Goal: Task Accomplishment & Management: Use online tool/utility

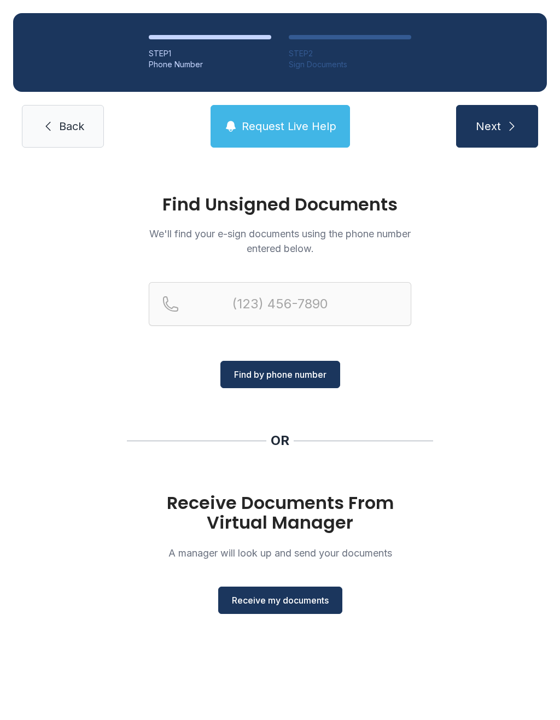
click at [303, 608] on button "Receive my documents" at bounding box center [280, 599] width 124 height 27
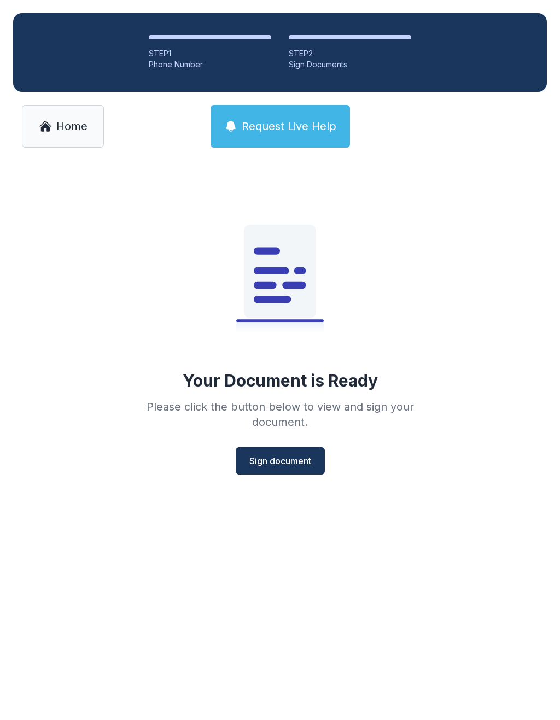
click at [277, 461] on span "Sign document" at bounding box center [280, 460] width 62 height 13
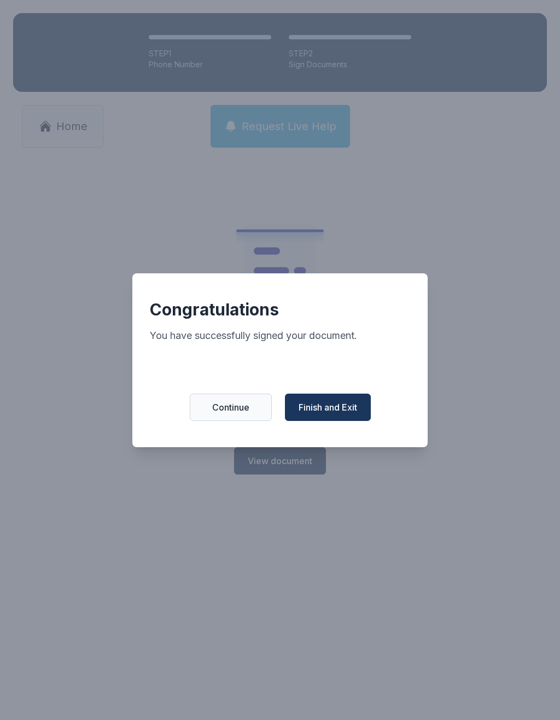
click at [339, 405] on button "Finish and Exit" at bounding box center [328, 406] width 86 height 27
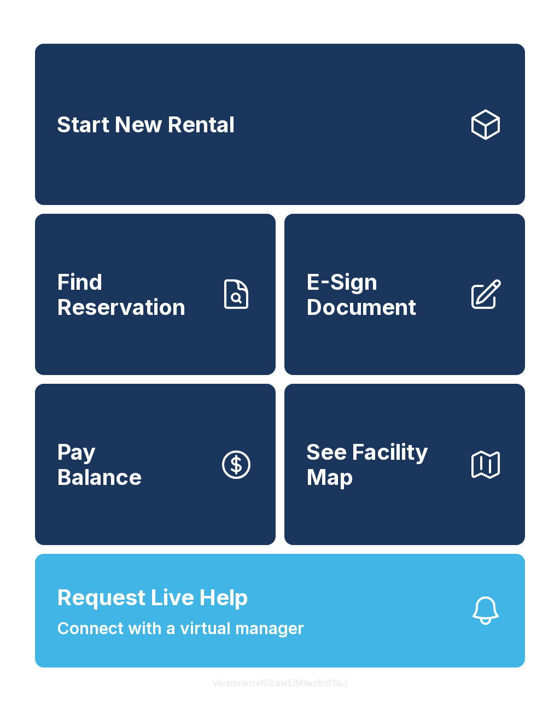
click at [402, 338] on link "E-Sign Document" at bounding box center [404, 294] width 240 height 161
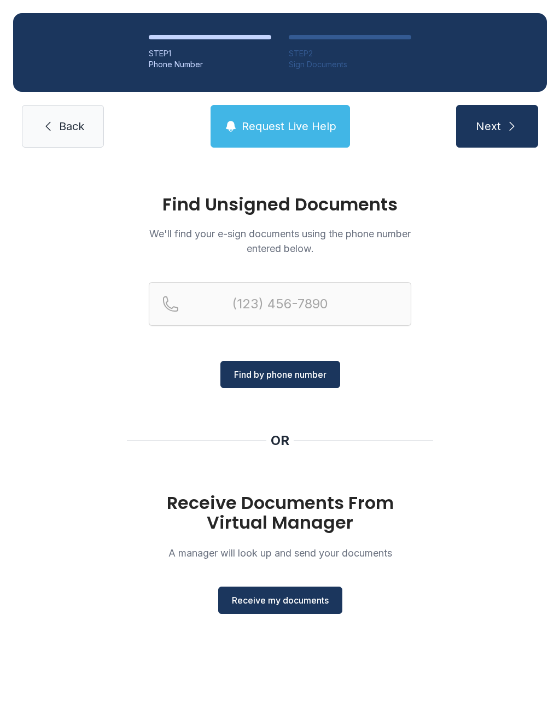
click at [301, 593] on button "Receive my documents" at bounding box center [280, 599] width 124 height 27
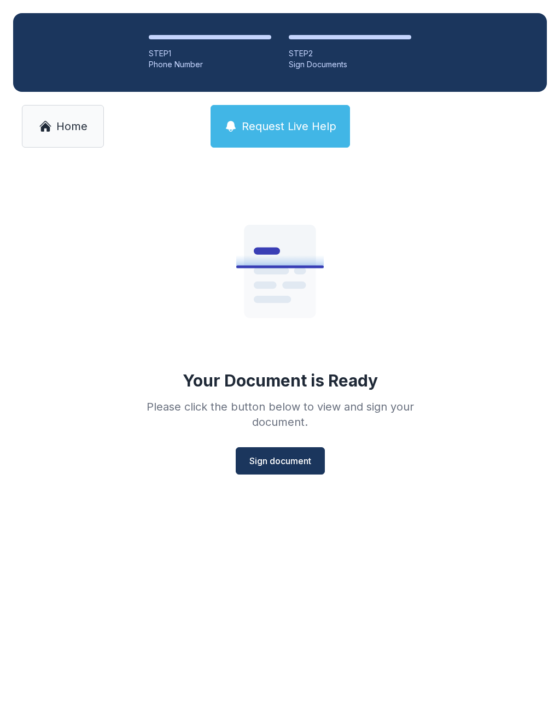
click at [287, 473] on button "Sign document" at bounding box center [280, 460] width 89 height 27
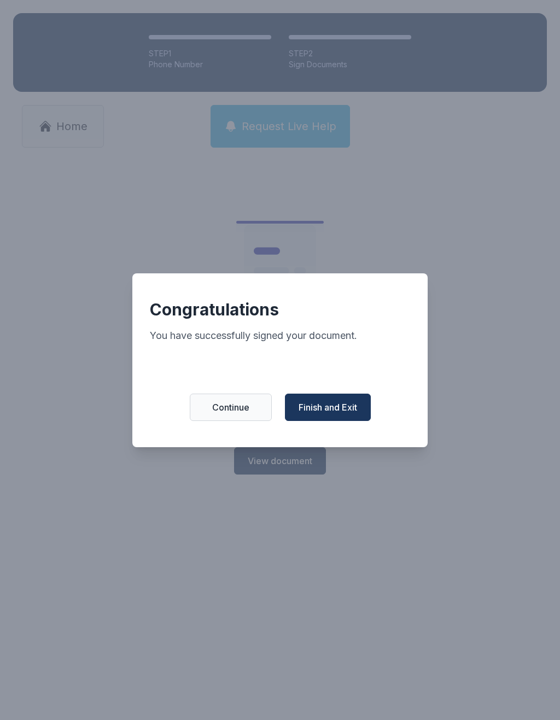
click at [350, 421] on button "Finish and Exit" at bounding box center [328, 406] width 86 height 27
